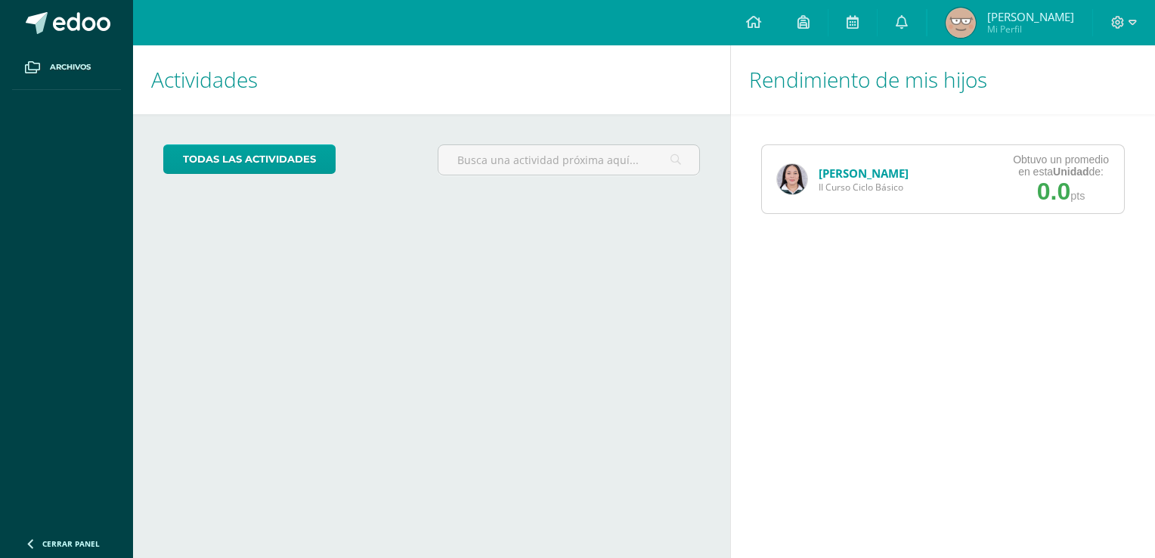
click at [808, 191] on div "[PERSON_NAME] II Curso Ciclo Básico" at bounding box center [843, 179] width 162 height 68
click at [775, 174] on div "Kamila Herrera II Curso Ciclo Básico" at bounding box center [843, 179] width 162 height 68
click at [784, 180] on img at bounding box center [792, 179] width 30 height 30
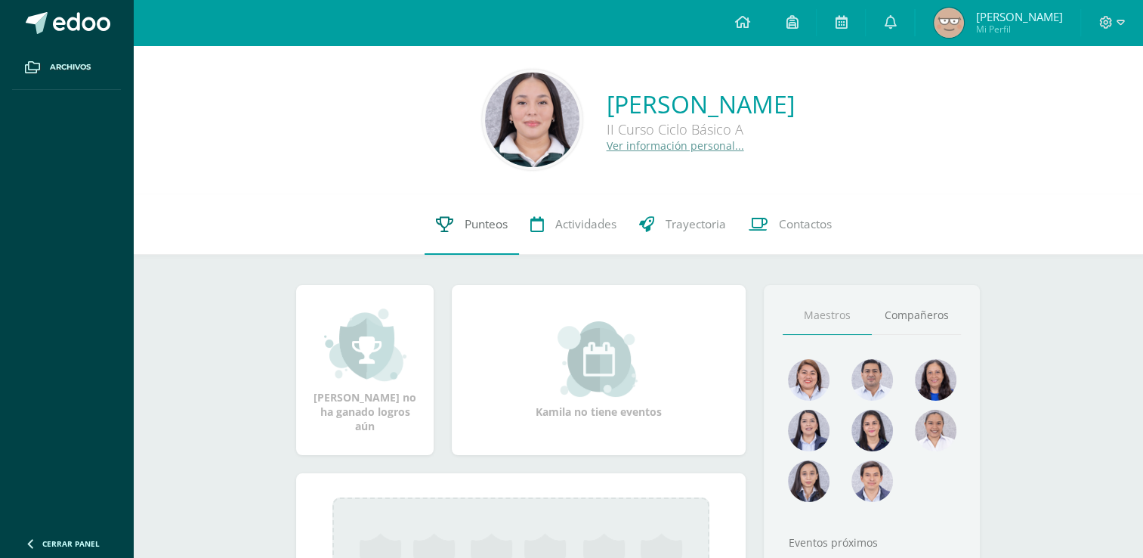
click at [453, 253] on link "Punteos" at bounding box center [472, 224] width 94 height 60
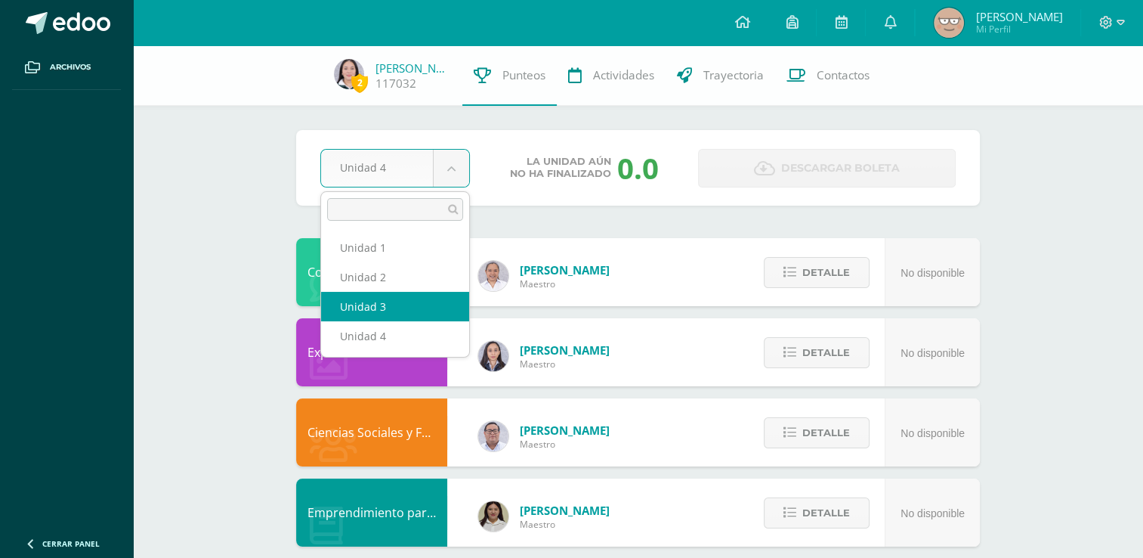
select select "Unidad 3"
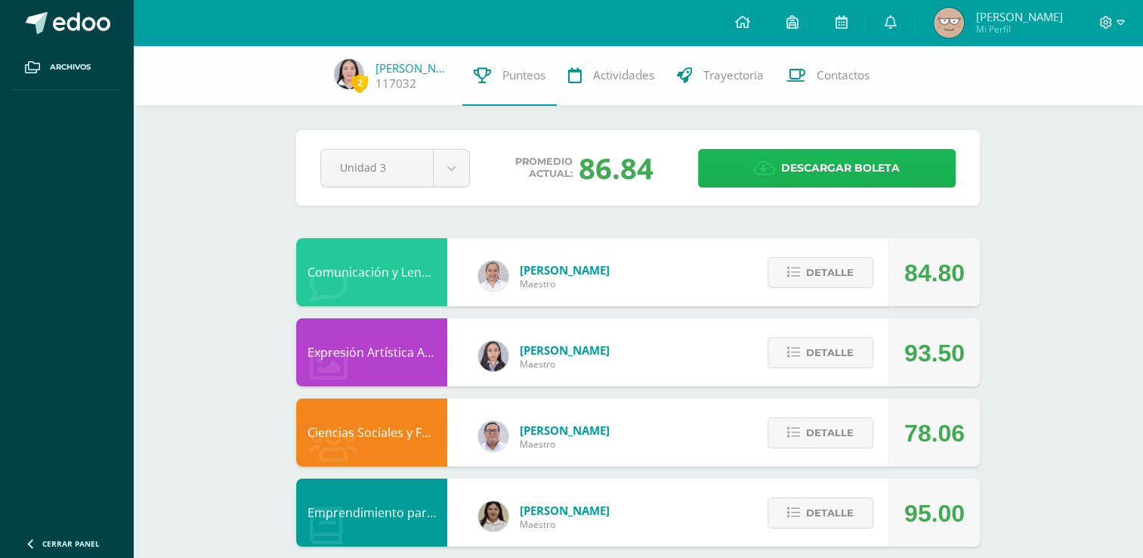
click at [763, 166] on icon at bounding box center [764, 168] width 21 height 17
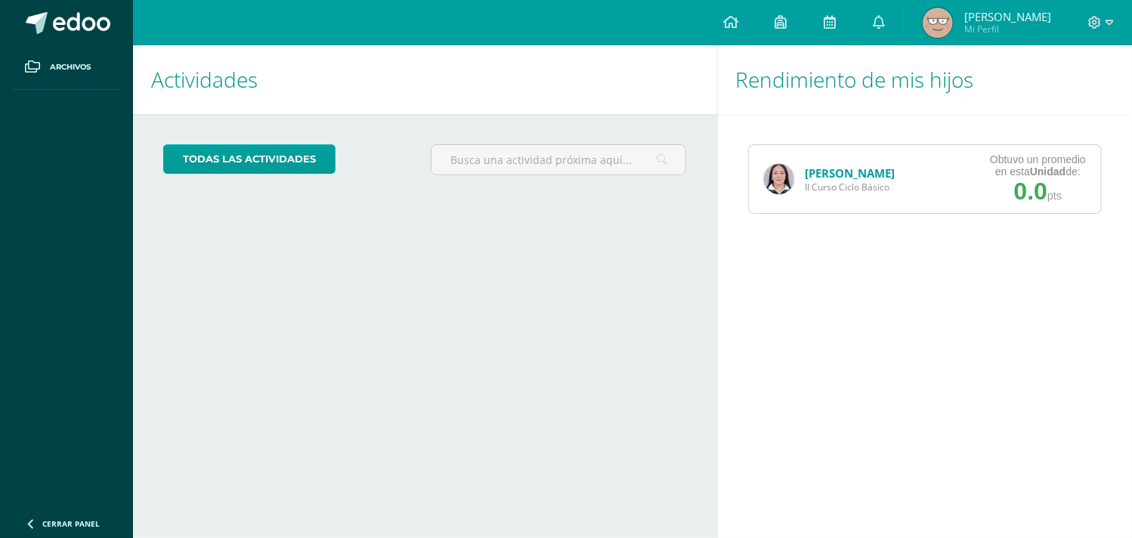
click at [789, 183] on img at bounding box center [779, 179] width 30 height 30
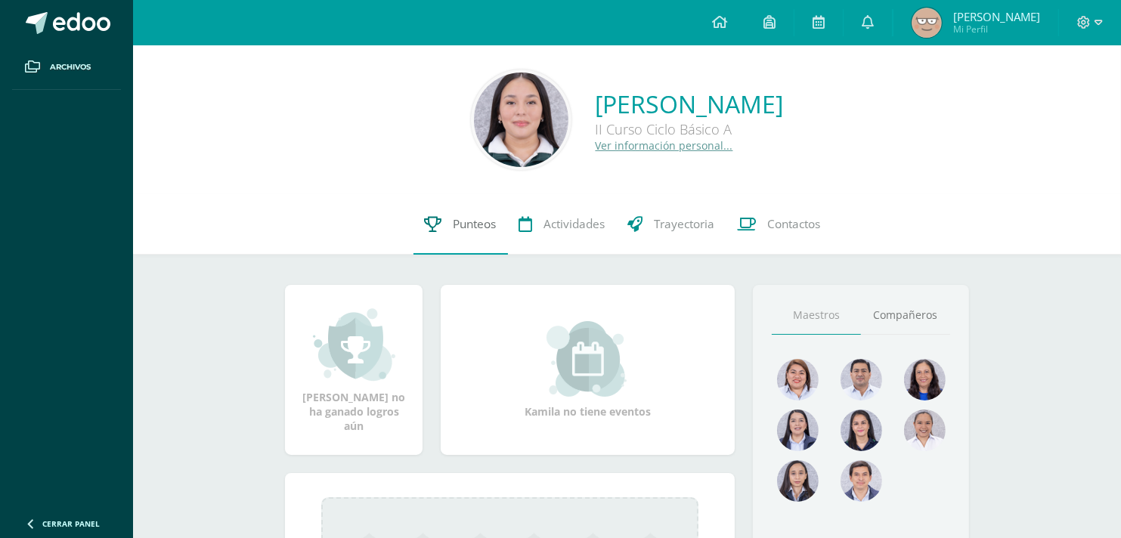
click at [484, 235] on link "Punteos" at bounding box center [460, 224] width 94 height 60
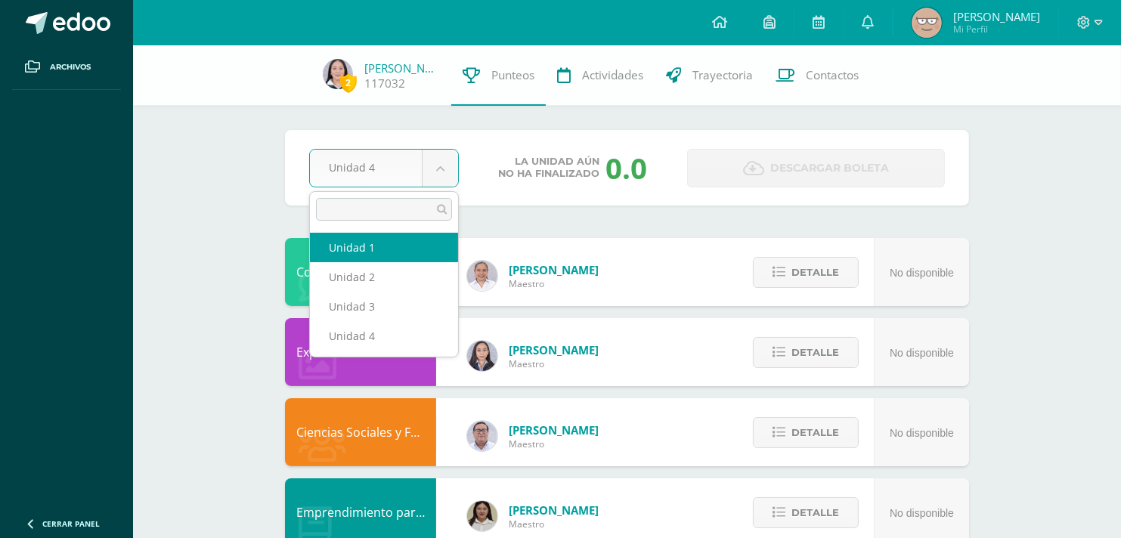
drag, startPoint x: 447, startPoint y: 162, endPoint x: 437, endPoint y: 262, distance: 100.3
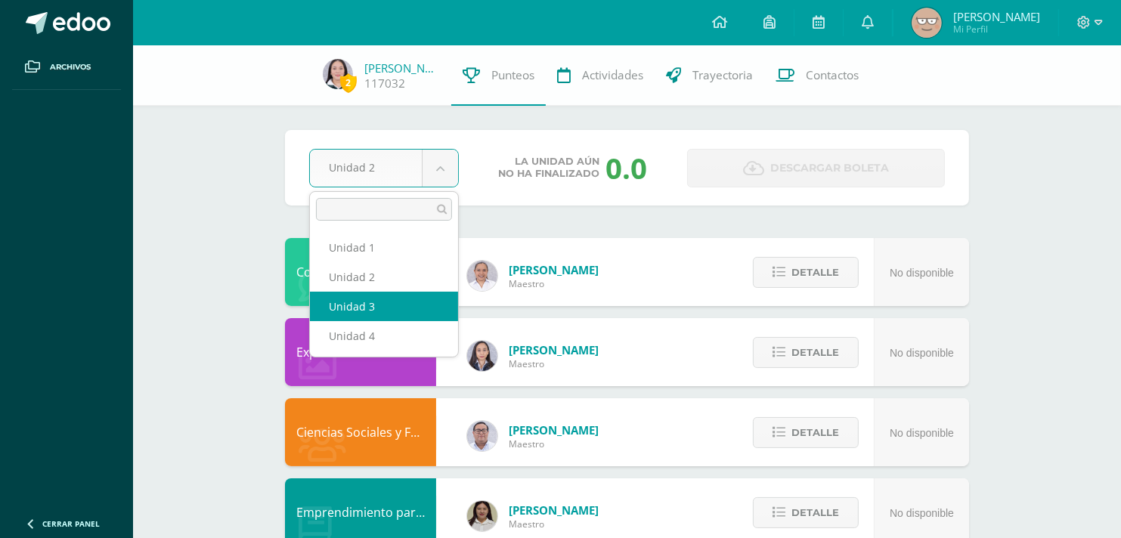
select select "Unidad 3"
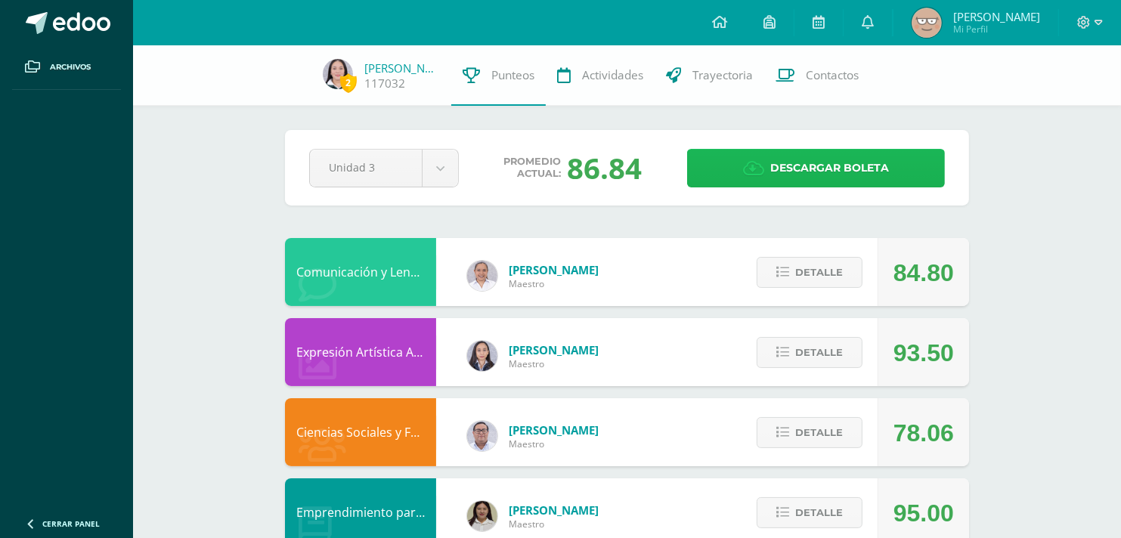
click at [792, 155] on span "Descargar boleta" at bounding box center [829, 168] width 119 height 37
